Goal: Task Accomplishment & Management: Use online tool/utility

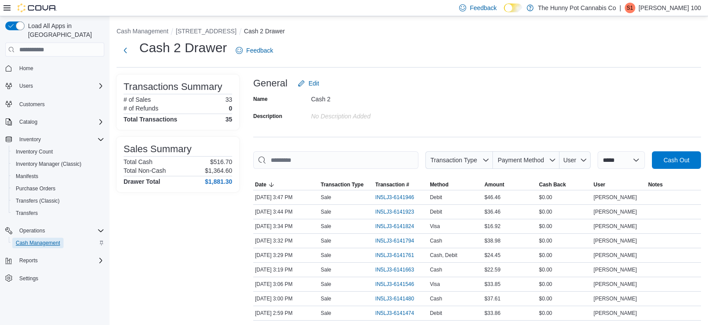
click at [46, 239] on span "Cash Management" at bounding box center [38, 242] width 44 height 7
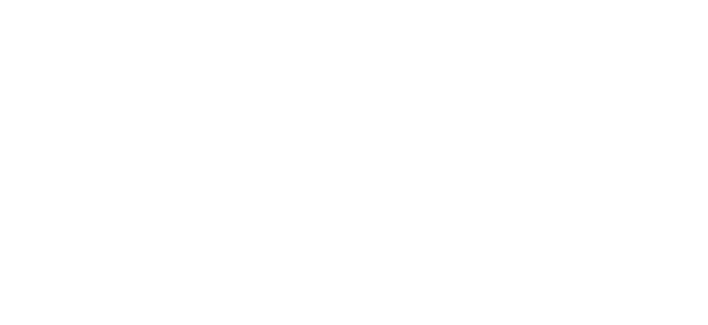
click at [271, 4] on html at bounding box center [354, 2] width 708 height 4
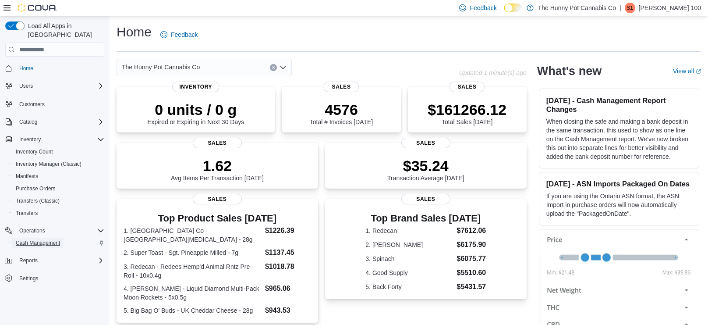
click at [42, 238] on span "Cash Management" at bounding box center [38, 243] width 44 height 11
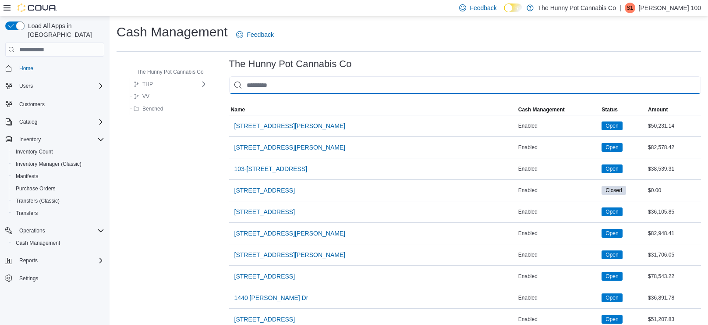
click at [263, 86] on input "This is a search bar. As you type, the results lower in the page will automatic…" at bounding box center [465, 85] width 472 height 18
type input "***"
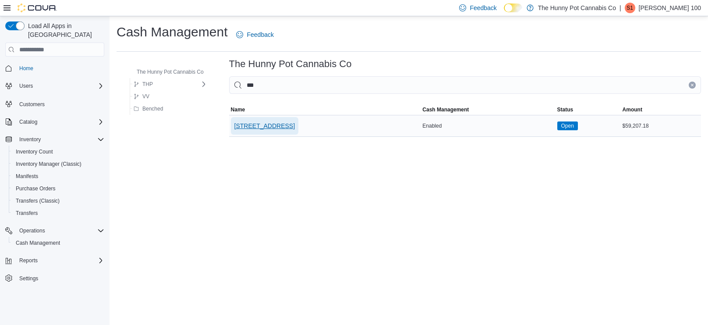
click at [261, 132] on span "400 Pacific Ave" at bounding box center [265, 126] width 60 height 18
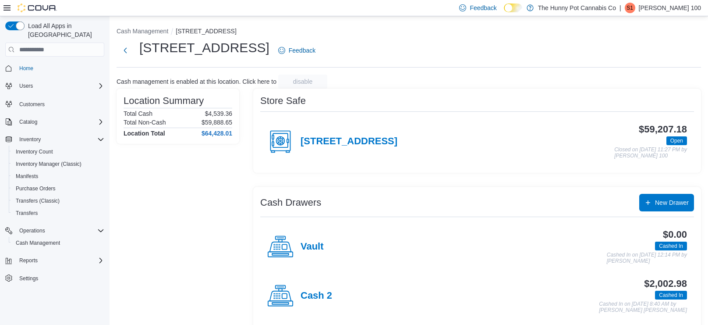
scroll to position [57, 0]
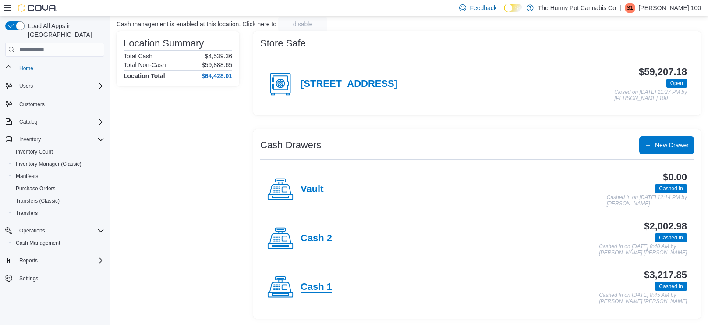
click at [303, 281] on h4 "Cash 1" at bounding box center [317, 286] width 32 height 11
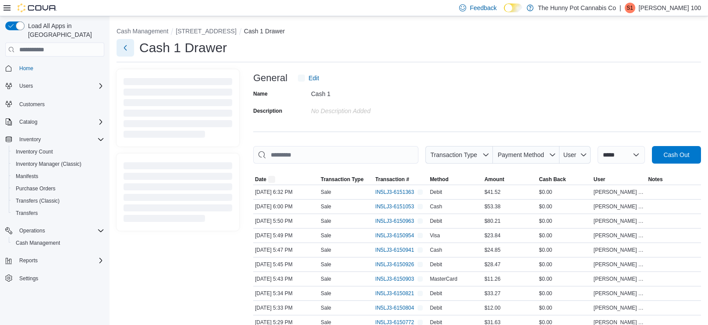
click at [128, 48] on button "Next" at bounding box center [126, 48] width 18 height 18
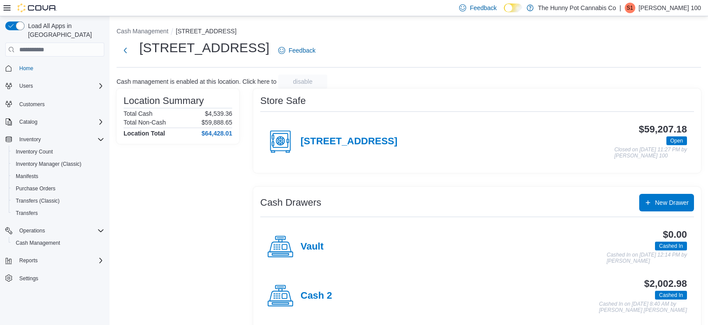
scroll to position [57, 0]
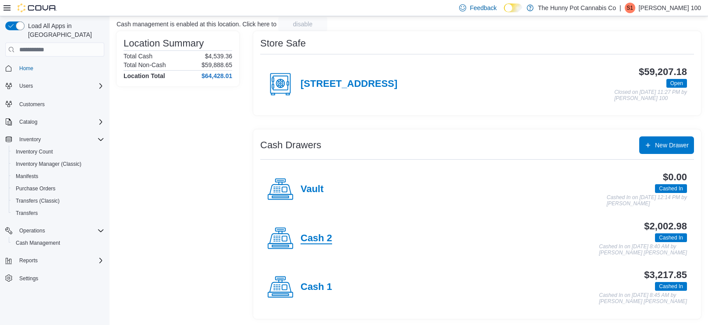
click at [318, 237] on h4 "Cash 2" at bounding box center [317, 238] width 32 height 11
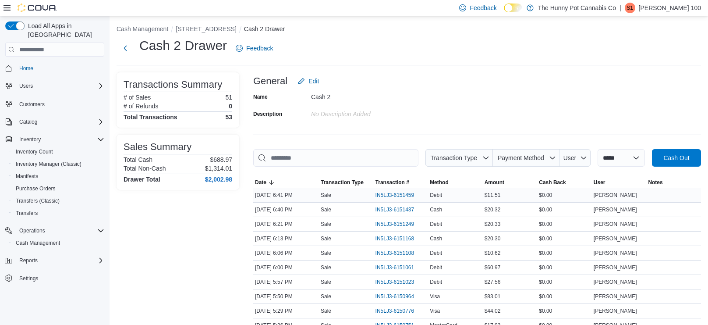
scroll to position [3, 0]
click at [389, 193] on span "IN5LJ3-6151459" at bounding box center [395, 194] width 39 height 7
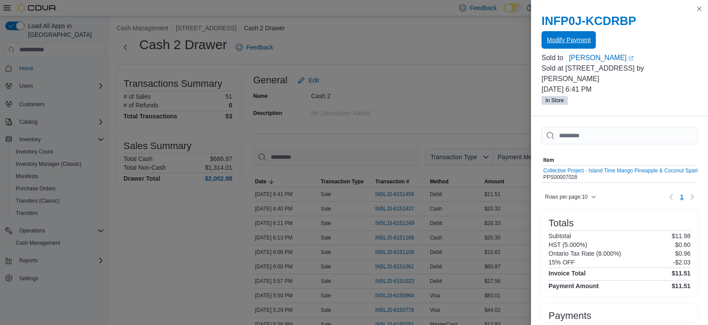
click at [593, 38] on button "Modify Payment" at bounding box center [569, 40] width 54 height 18
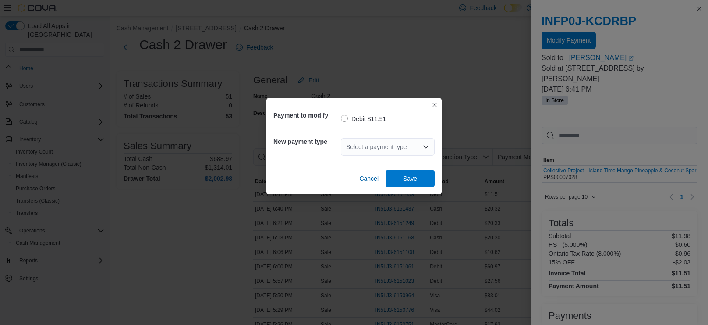
click at [399, 146] on div "Select a payment type" at bounding box center [388, 147] width 94 height 18
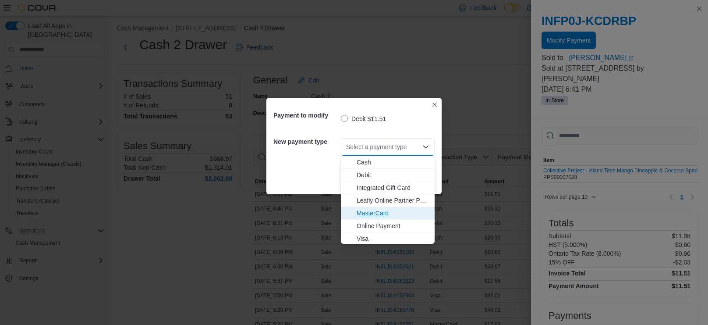
click at [388, 211] on span "MasterCard" at bounding box center [393, 213] width 73 height 9
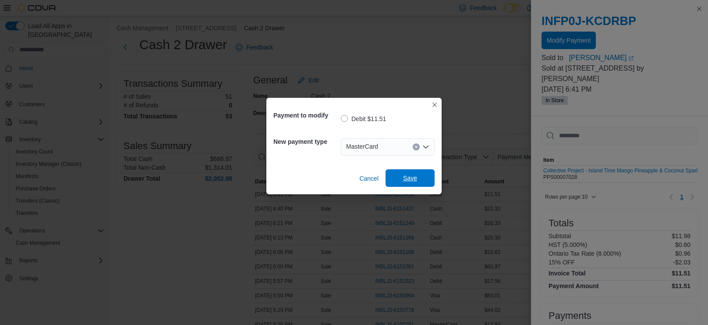
click at [419, 181] on span "Save" at bounding box center [410, 178] width 39 height 18
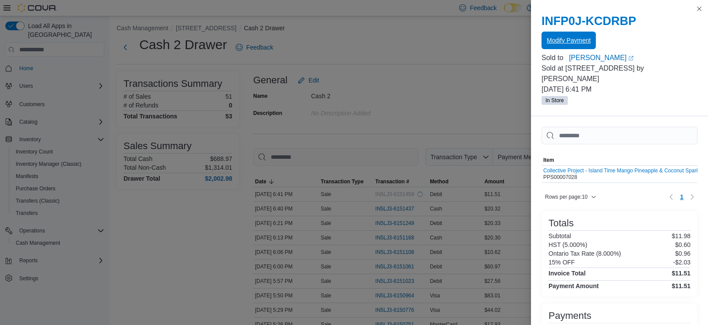
scroll to position [0, 0]
